Goal: Task Accomplishment & Management: Manage account settings

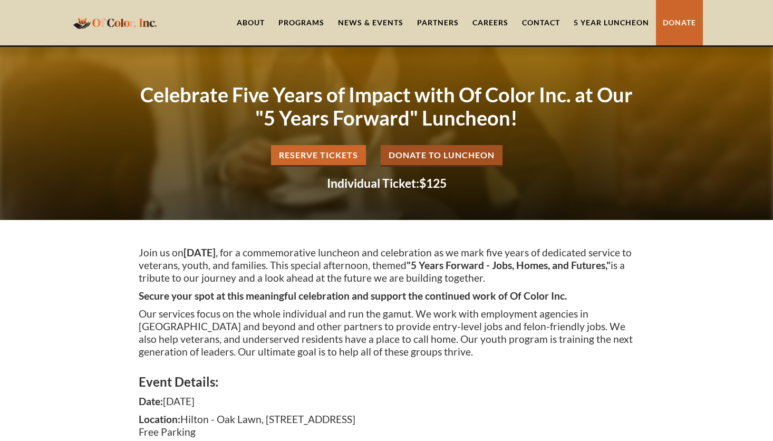
scroll to position [876, 0]
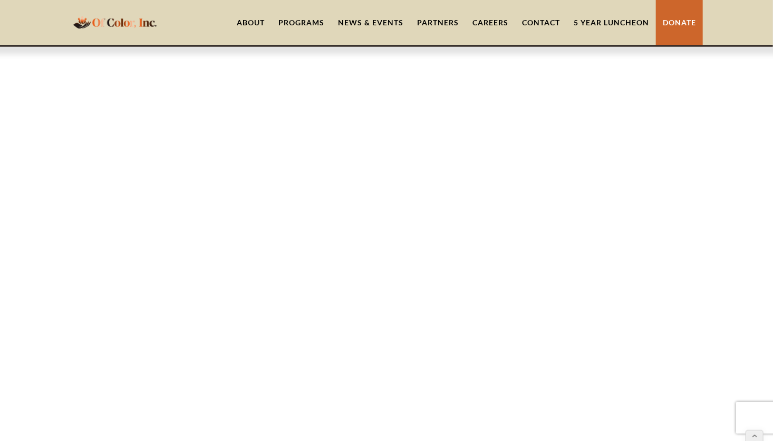
click at [601, 22] on link "5 Year Luncheon" at bounding box center [611, 22] width 89 height 45
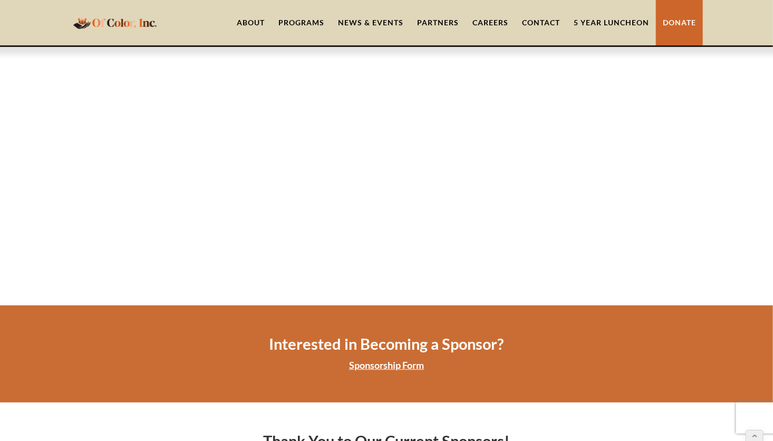
scroll to position [2010, 0]
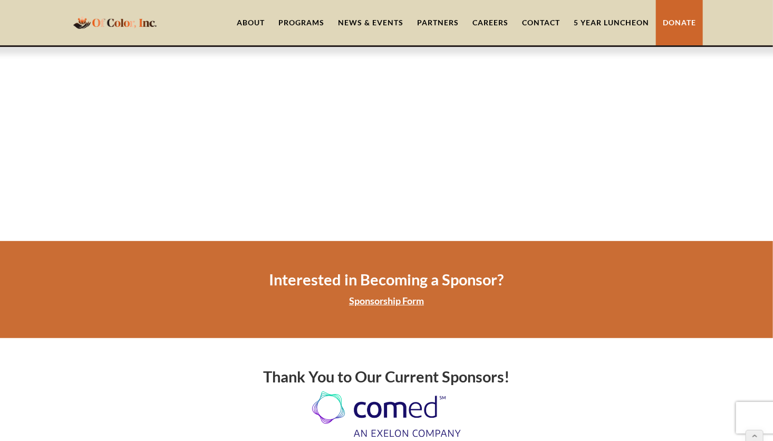
click at [392, 295] on link "Sponsorship Form" at bounding box center [386, 301] width 75 height 12
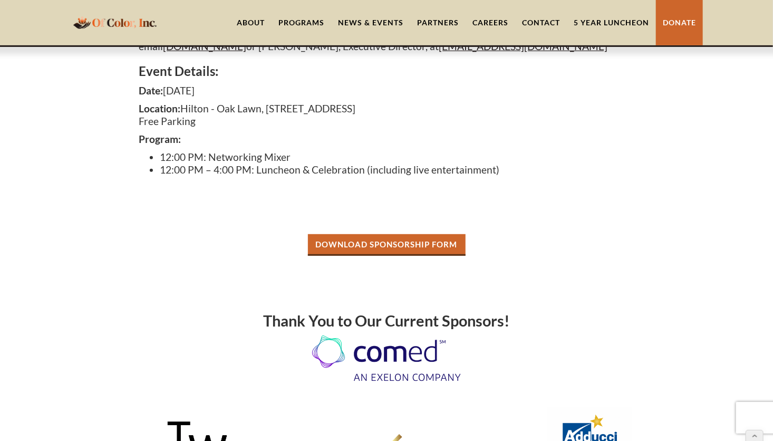
scroll to position [205, 0]
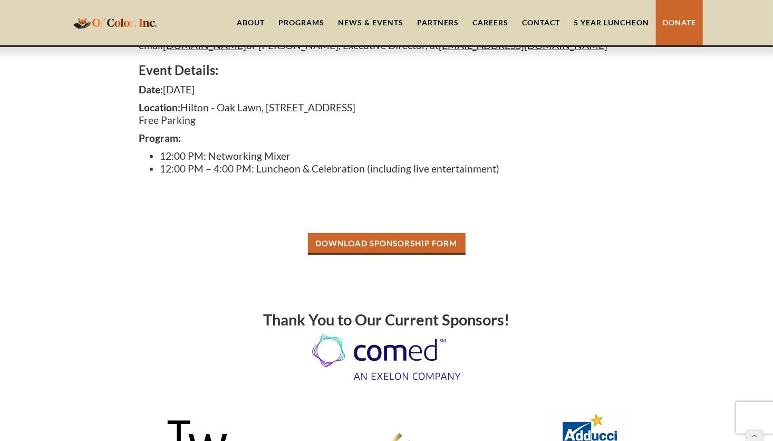
click at [427, 243] on link "Download Sponsorship Form" at bounding box center [387, 244] width 158 height 22
click at [252, 17] on link "About" at bounding box center [251, 22] width 42 height 45
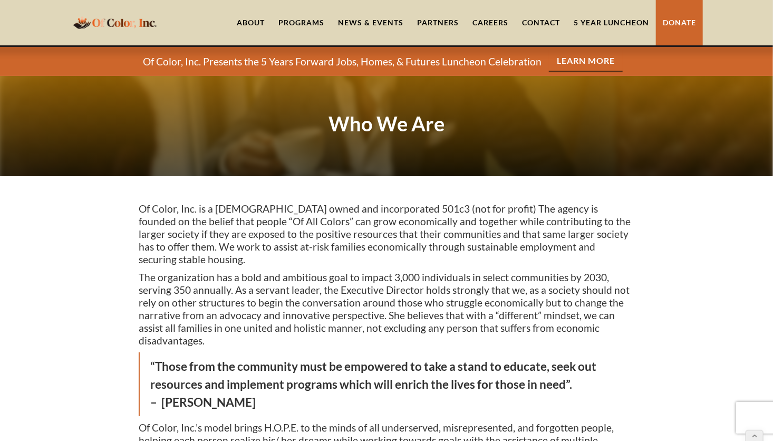
click at [371, 22] on link "News & Events" at bounding box center [370, 22] width 79 height 45
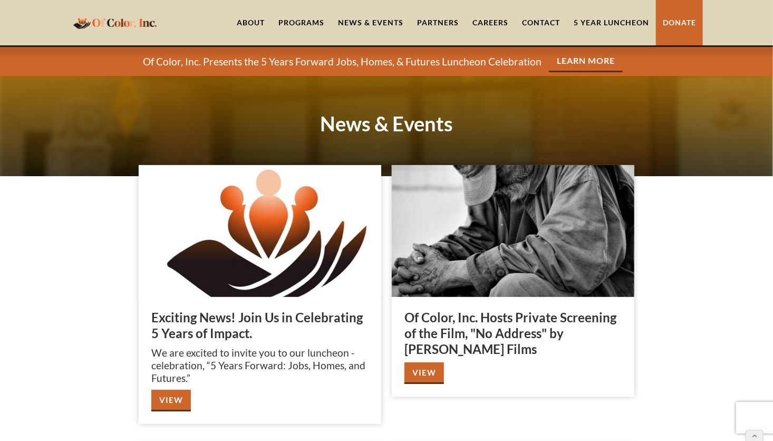
click at [172, 404] on link "View" at bounding box center [171, 401] width 40 height 22
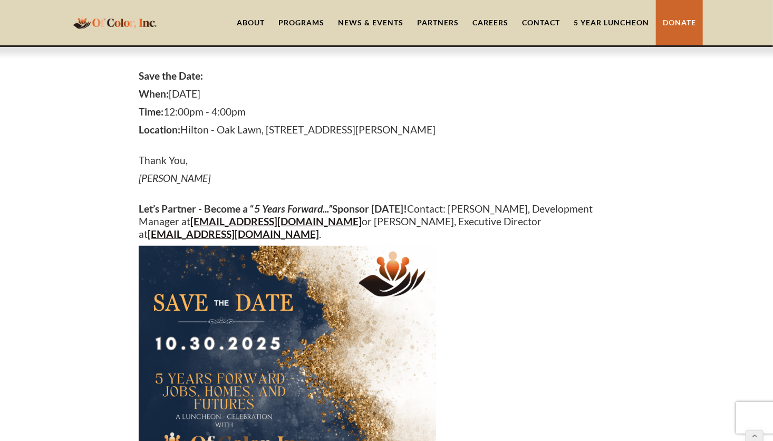
scroll to position [197, 0]
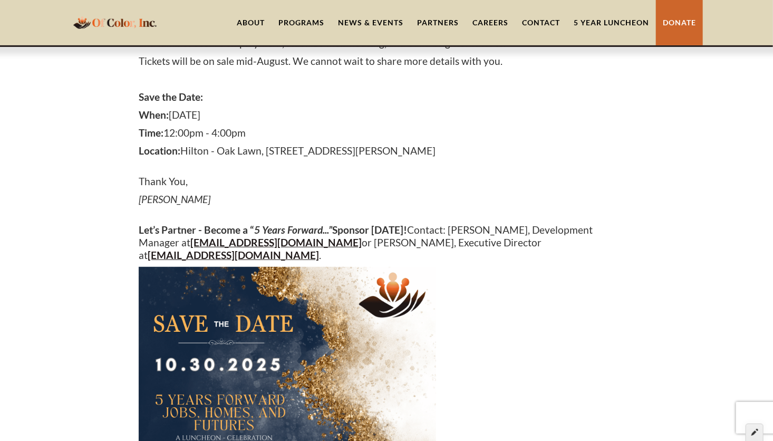
click at [756, 433] on icon at bounding box center [754, 431] width 7 height 7
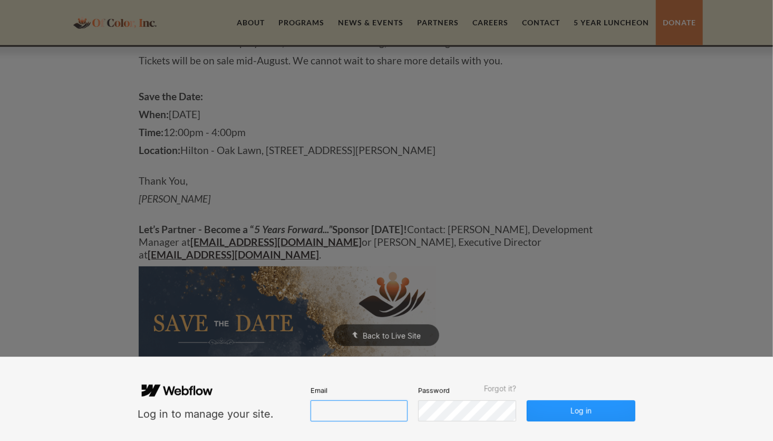
type input "lbrumfield@ofcolorinc.org"
click at [617, 412] on button "Log in" at bounding box center [581, 410] width 109 height 21
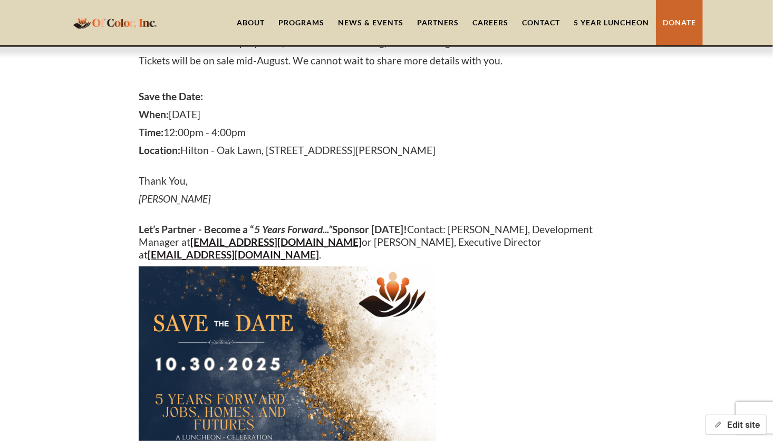
click at [724, 425] on button "Edit site" at bounding box center [735, 424] width 61 height 20
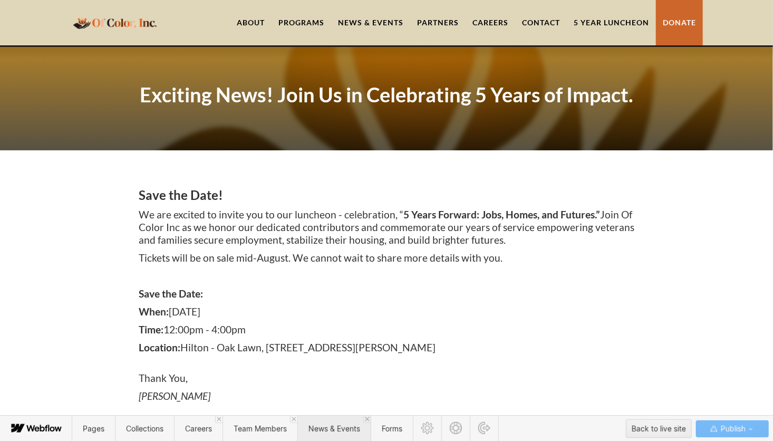
click at [333, 433] on span "News & Events" at bounding box center [333, 428] width 73 height 26
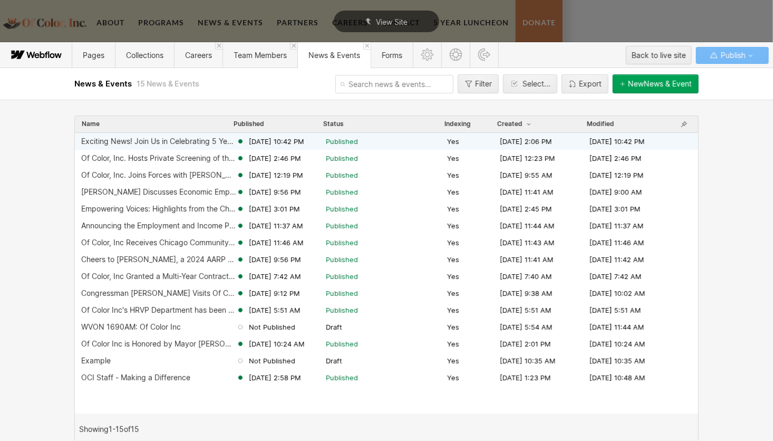
click at [168, 142] on div "Exciting News! Join Us in Celebrating 5 Years of Impact." at bounding box center [158, 141] width 155 height 8
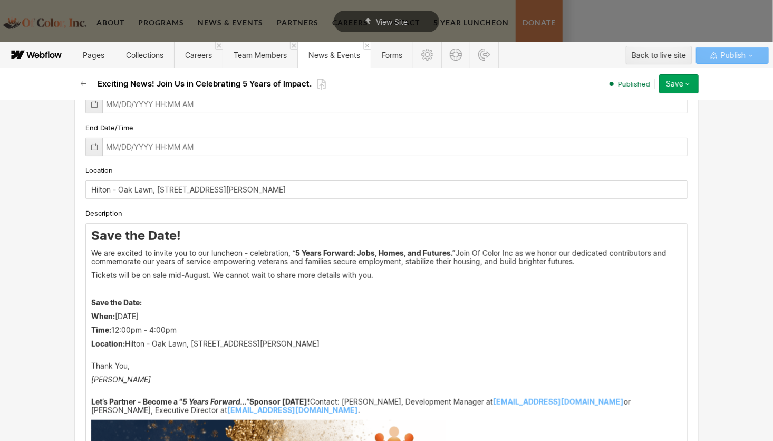
scroll to position [204, 0]
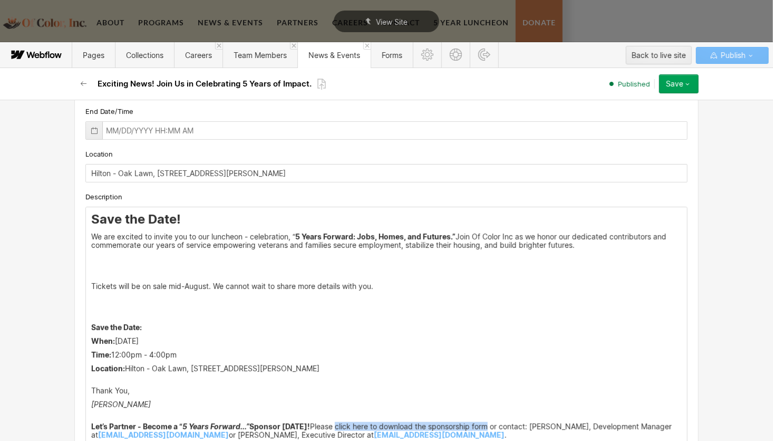
drag, startPoint x: 332, startPoint y: 424, endPoint x: 488, endPoint y: 422, distance: 156.1
click at [488, 422] on p "Let’s Partner - Become a “ 5 Years Forward...” Sponsor Today! Please click here…" at bounding box center [386, 430] width 590 height 17
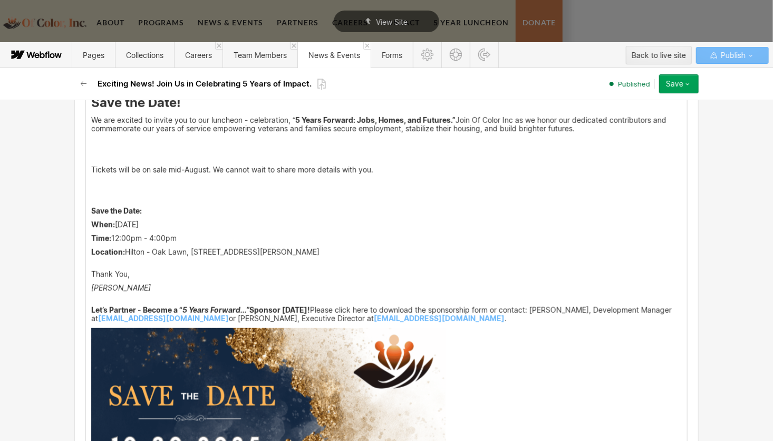
scroll to position [320, 0]
drag, startPoint x: 333, startPoint y: 266, endPoint x: 393, endPoint y: 270, distance: 60.2
drag, startPoint x: 331, startPoint y: 307, endPoint x: 486, endPoint y: 308, distance: 155.0
click at [486, 308] on p "Let’s Partner - Become a “ 5 Years Forward...” Sponsor Today! Please click here…" at bounding box center [386, 314] width 590 height 17
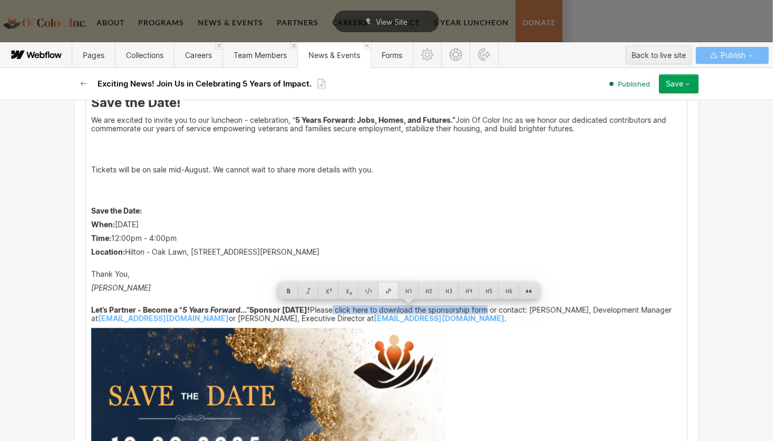
click at [389, 290] on div at bounding box center [389, 291] width 20 height 16
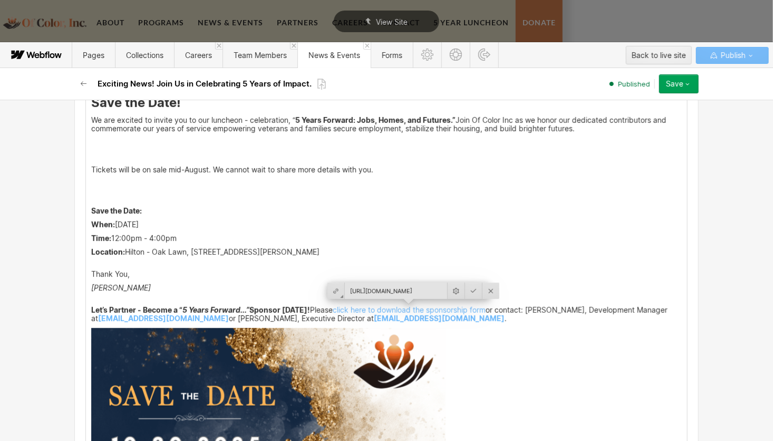
scroll to position [0, 311]
type input "https://cdn.prod.website-files.com/5f15f599d8827b447ae1f4ba/68b05339287d42bae42…"
click at [465, 292] on div at bounding box center [473, 291] width 17 height 16
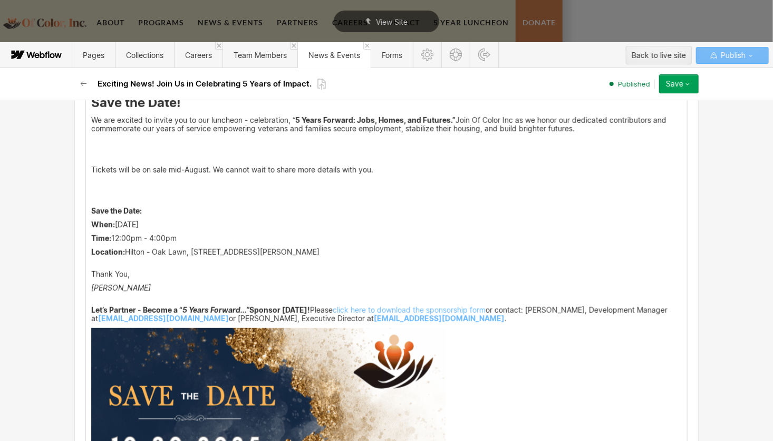
scroll to position [320, 0]
click at [583, 293] on p "Renita ‍" at bounding box center [386, 292] width 590 height 17
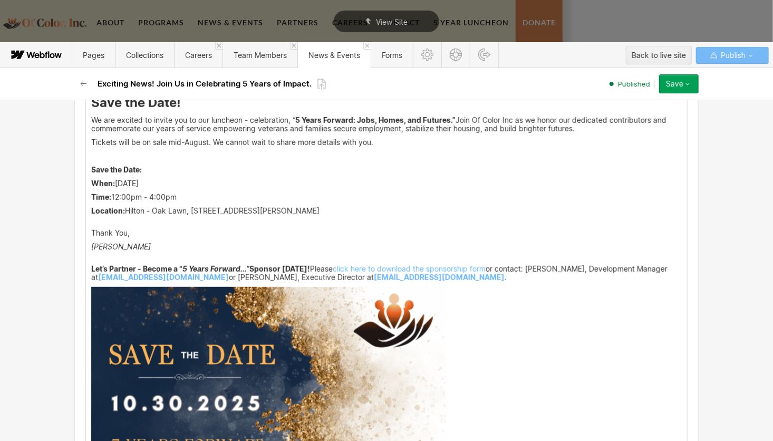
click at [690, 86] on icon "button" at bounding box center [687, 84] width 8 height 8
click at [635, 121] on div "Republish" at bounding box center [646, 119] width 104 height 14
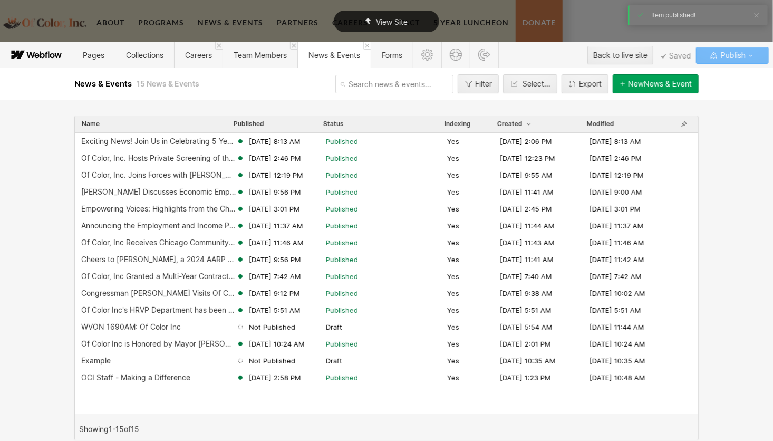
click at [404, 24] on span "View Site" at bounding box center [392, 21] width 32 height 9
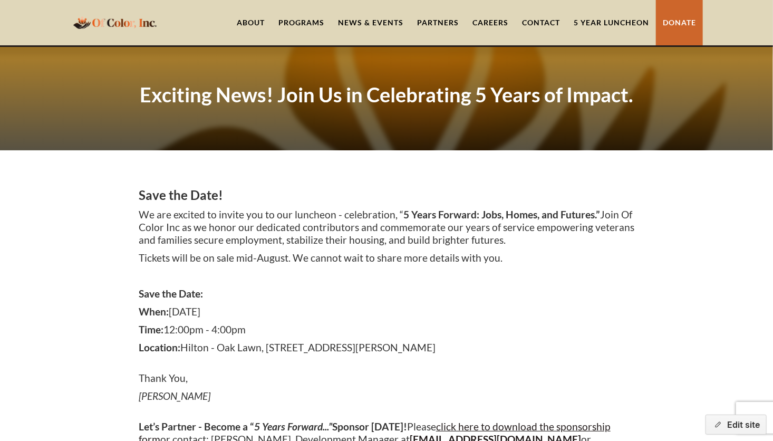
click at [370, 19] on link "News & Events" at bounding box center [370, 22] width 79 height 45
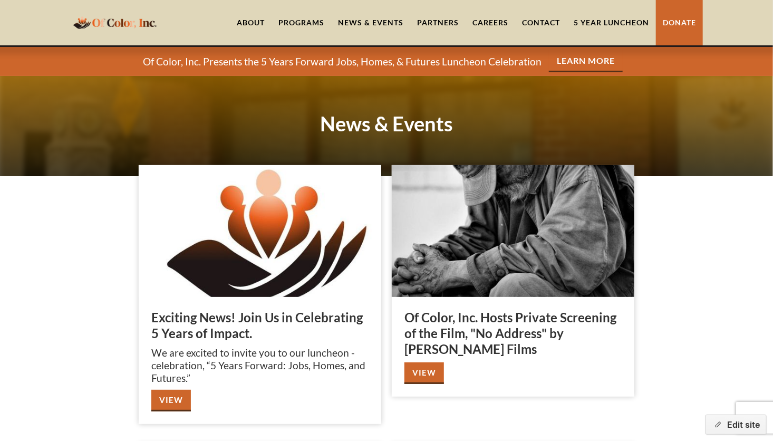
click at [165, 393] on link "View" at bounding box center [171, 401] width 40 height 22
